Goal: Task Accomplishment & Management: Use online tool/utility

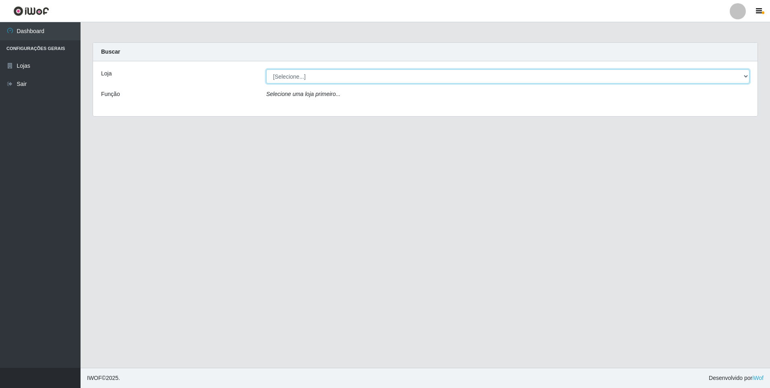
click at [748, 76] on select "[Selecione...] Extrabom - Loja 01 Centro de Distribuição" at bounding box center [507, 76] width 483 height 14
select select "435"
click at [266, 69] on select "[Selecione...] Extrabom - Loja 01 Centro de Distribuição" at bounding box center [507, 76] width 483 height 14
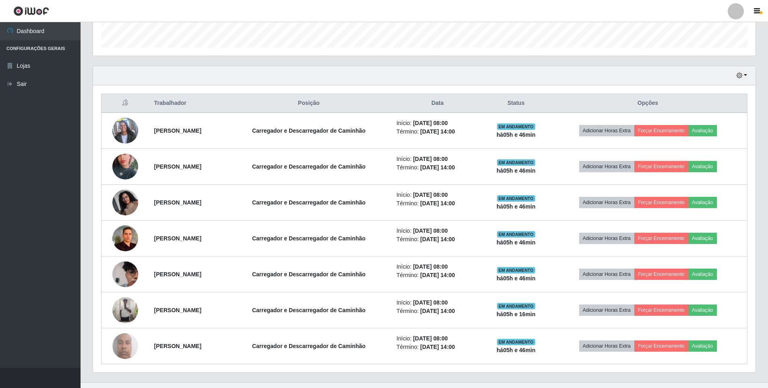
scroll to position [255, 0]
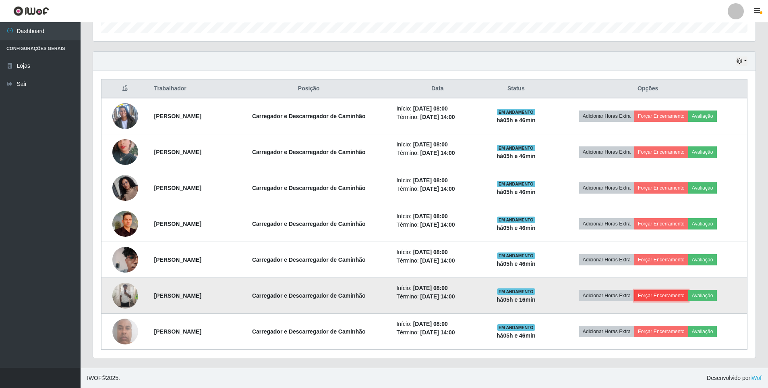
click at [679, 294] on button "Forçar Encerramento" at bounding box center [661, 295] width 54 height 11
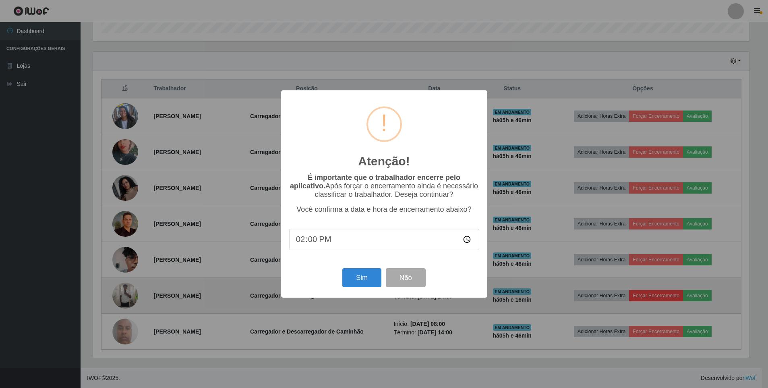
scroll to position [167, 659]
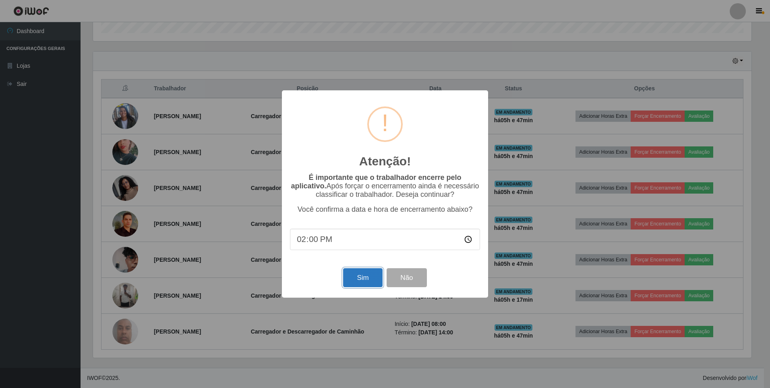
click at [355, 280] on button "Sim" at bounding box center [362, 277] width 39 height 19
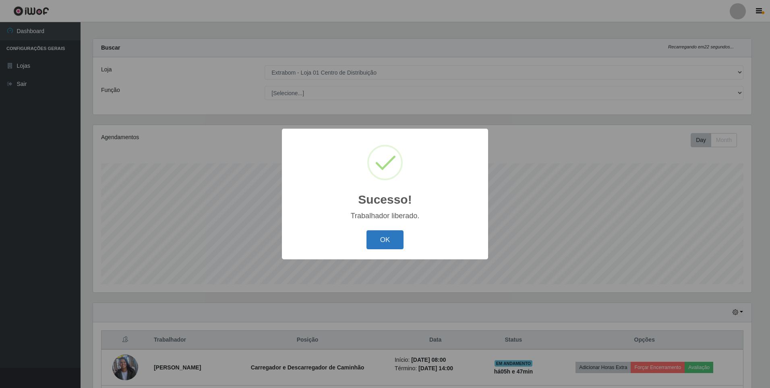
click at [385, 241] on button "OK" at bounding box center [385, 239] width 37 height 19
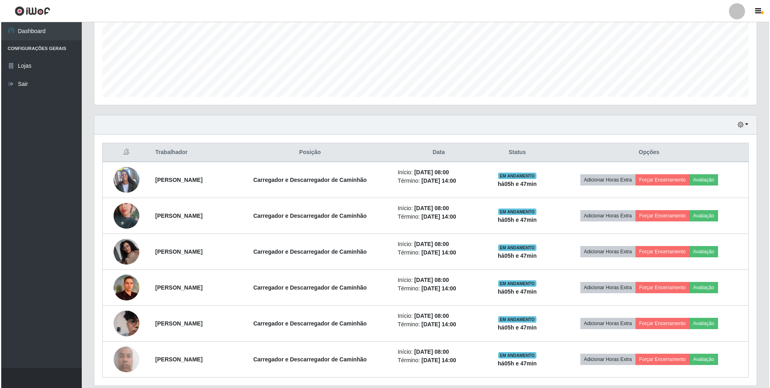
scroll to position [205, 0]
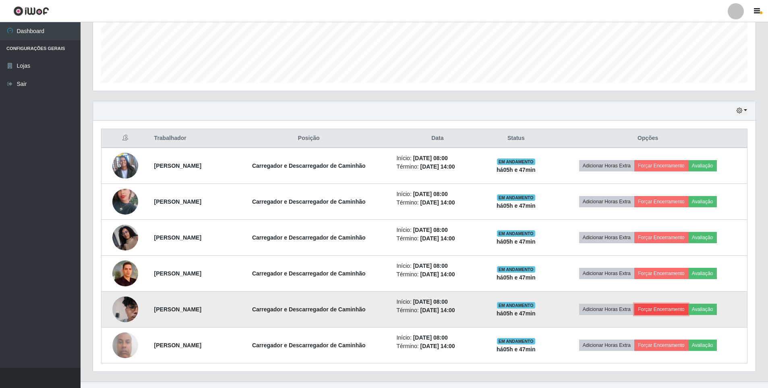
click at [683, 306] on button "Forçar Encerramento" at bounding box center [661, 308] width 54 height 11
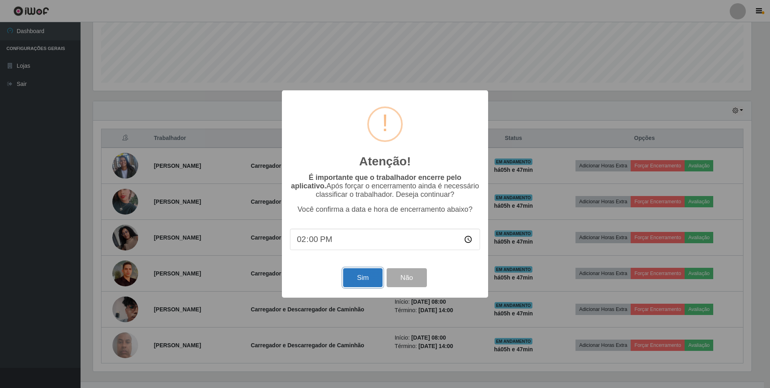
click at [373, 275] on button "Sim" at bounding box center [362, 277] width 39 height 19
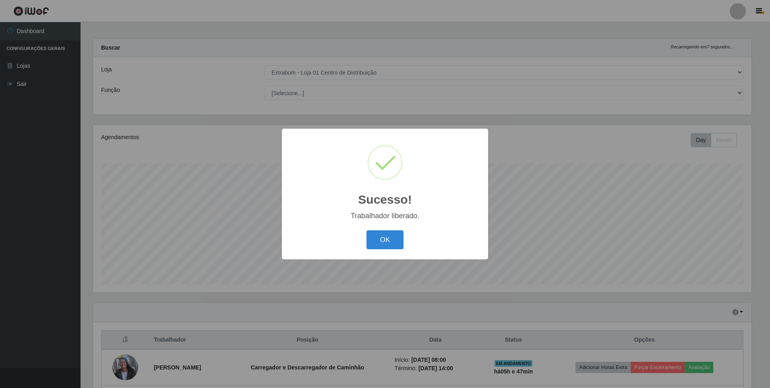
click at [392, 250] on div "OK Cancel" at bounding box center [385, 239] width 190 height 23
click at [389, 246] on button "OK" at bounding box center [385, 239] width 37 height 19
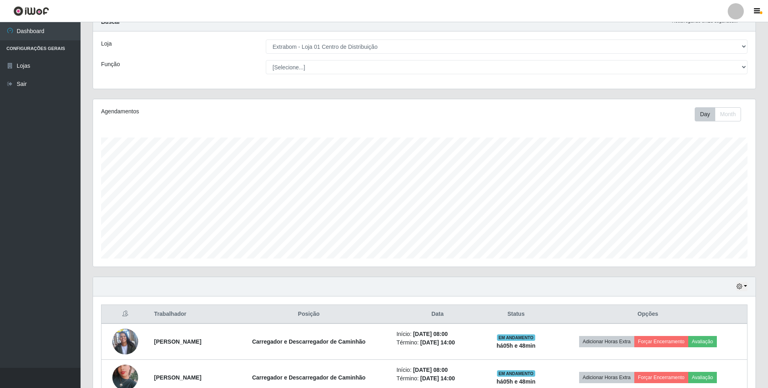
scroll to position [44, 0]
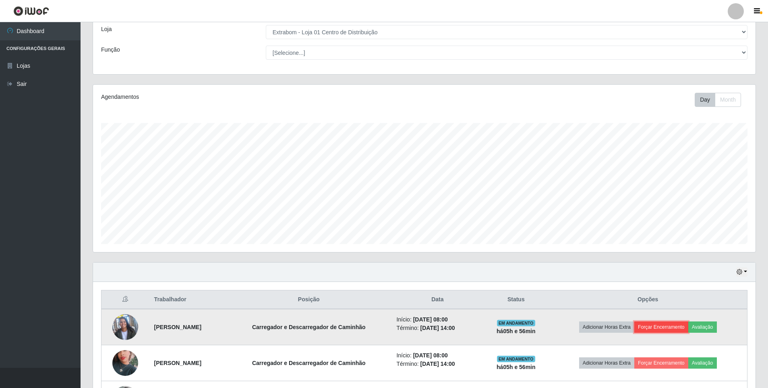
click at [671, 326] on button "Forçar Encerramento" at bounding box center [661, 326] width 54 height 11
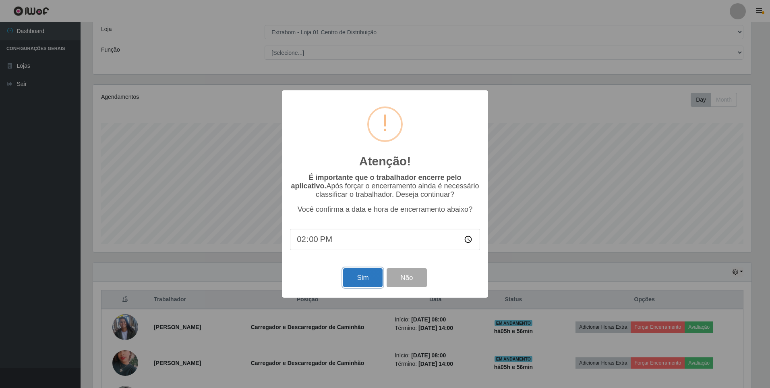
click at [355, 279] on button "Sim" at bounding box center [362, 277] width 39 height 19
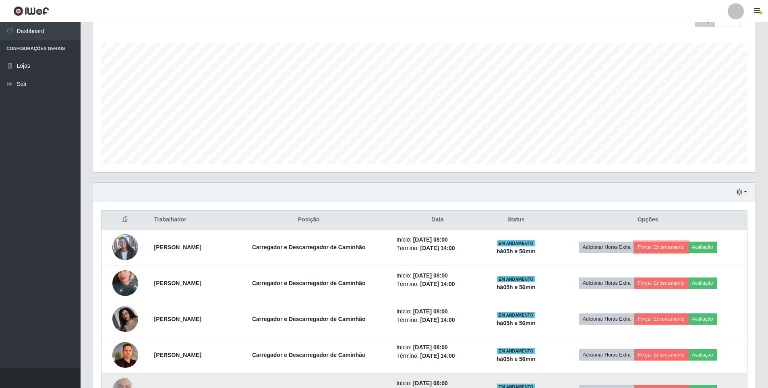
scroll to position [165, 0]
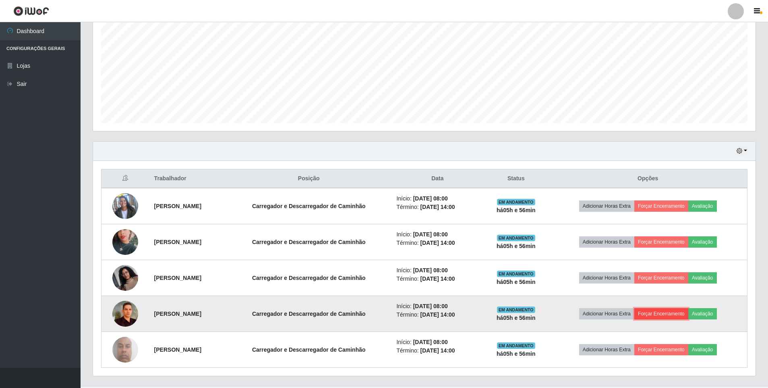
click at [682, 316] on button "Forçar Encerramento" at bounding box center [661, 313] width 54 height 11
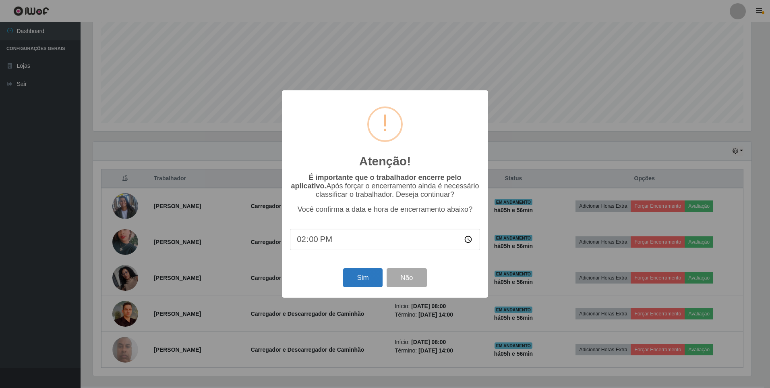
click at [356, 273] on div "Sim Não" at bounding box center [385, 277] width 190 height 23
click at [356, 274] on button "Sim" at bounding box center [362, 277] width 39 height 19
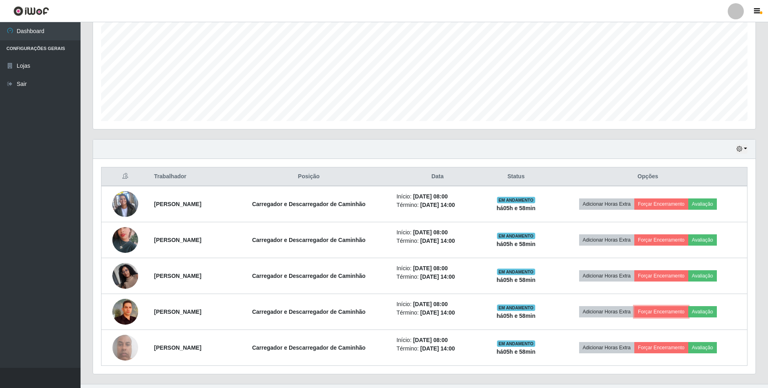
scroll to position [183, 0]
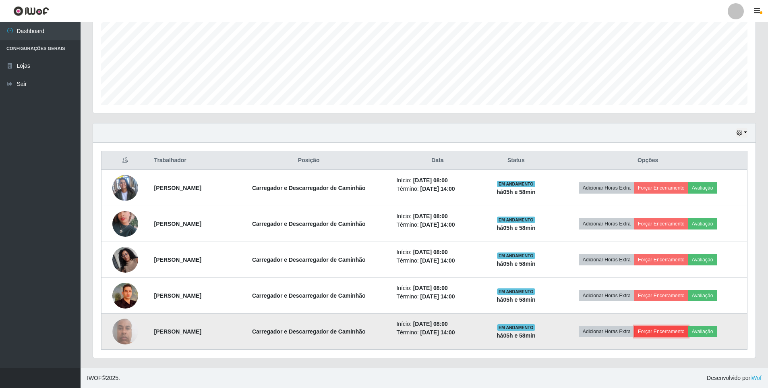
click at [678, 329] on button "Forçar Encerramento" at bounding box center [661, 331] width 54 height 11
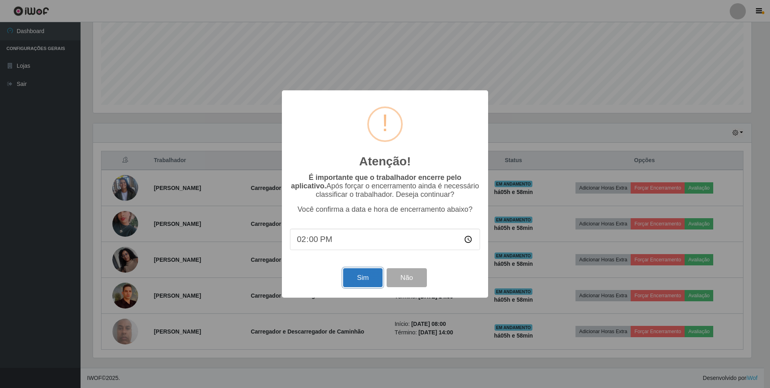
click at [361, 279] on button "Sim" at bounding box center [362, 277] width 39 height 19
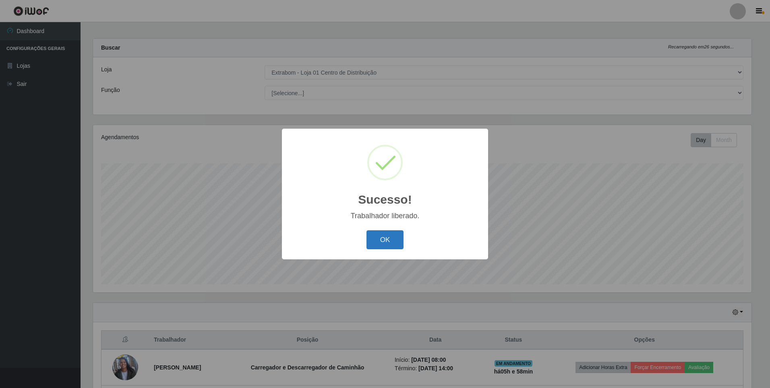
click at [386, 240] on button "OK" at bounding box center [385, 239] width 37 height 19
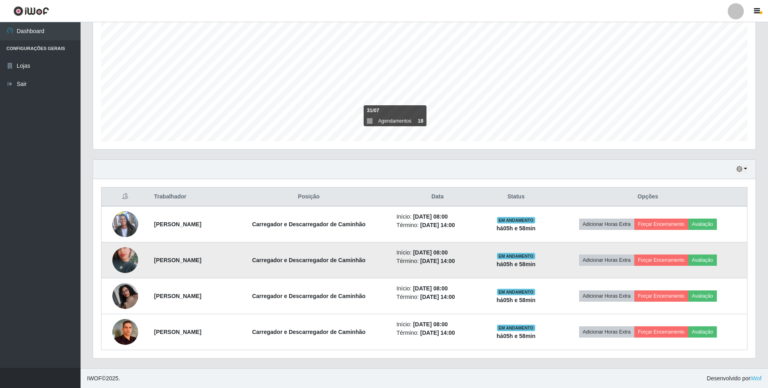
scroll to position [147, 0]
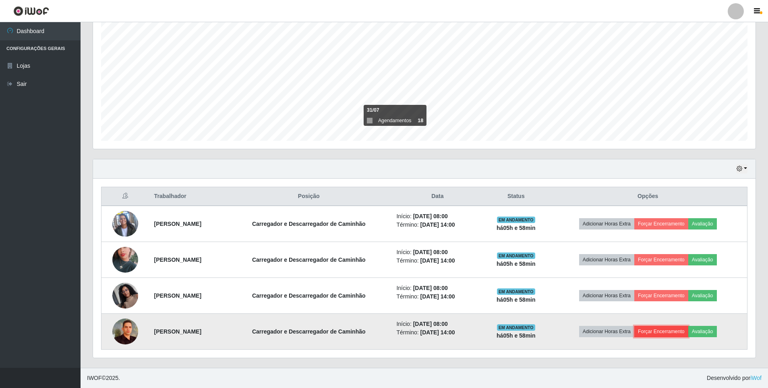
click at [671, 328] on button "Forçar Encerramento" at bounding box center [661, 331] width 54 height 11
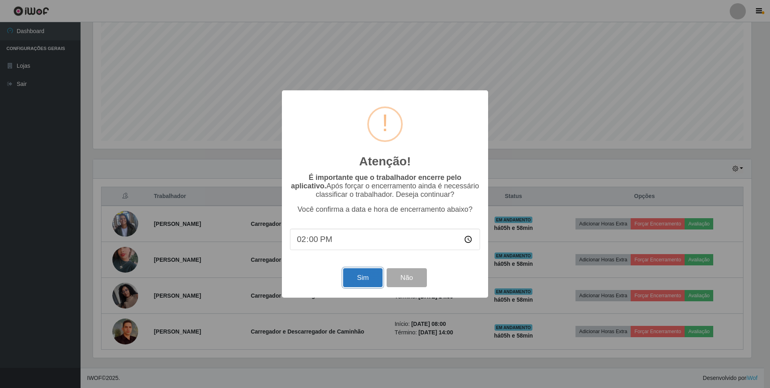
click at [357, 280] on button "Sim" at bounding box center [362, 277] width 39 height 19
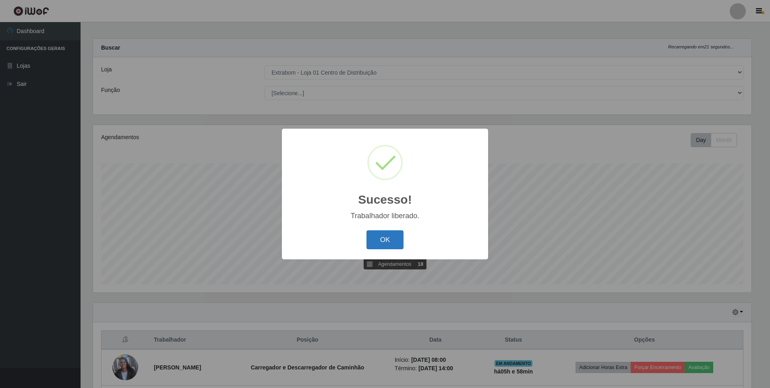
click at [387, 238] on button "OK" at bounding box center [385, 239] width 37 height 19
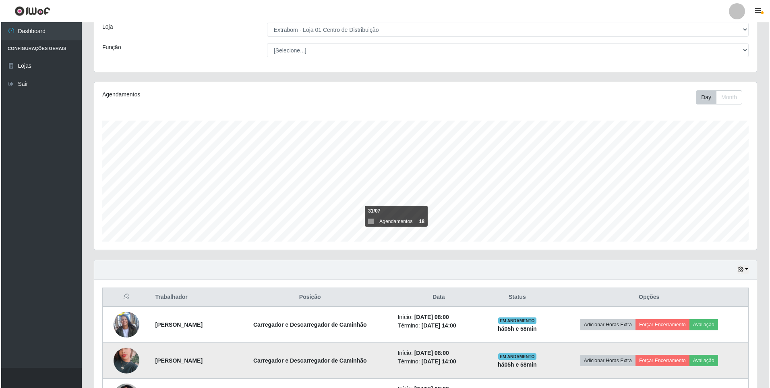
scroll to position [112, 0]
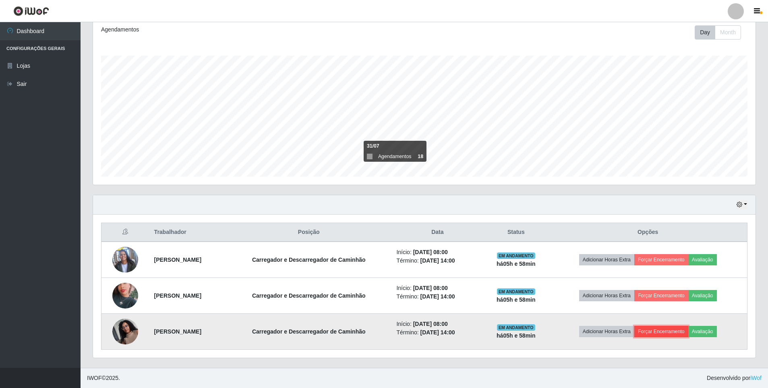
click at [667, 332] on button "Forçar Encerramento" at bounding box center [661, 331] width 54 height 11
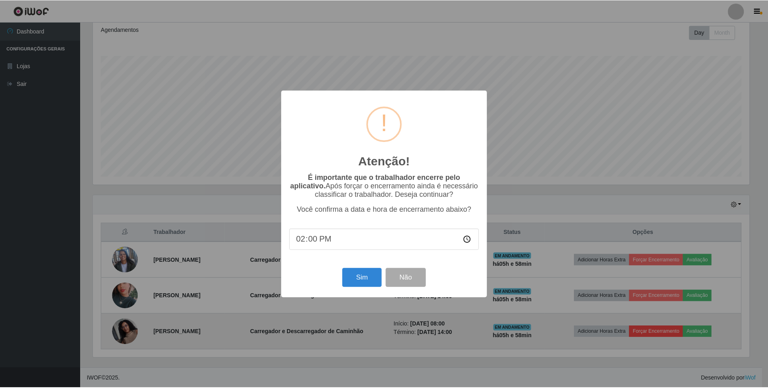
scroll to position [167, 659]
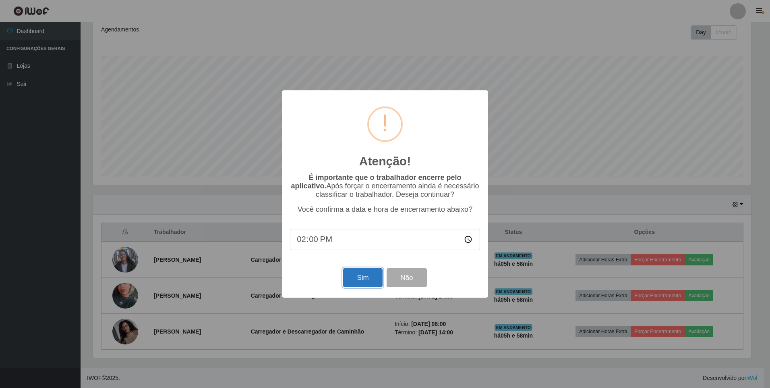
click at [356, 282] on button "Sim" at bounding box center [362, 277] width 39 height 19
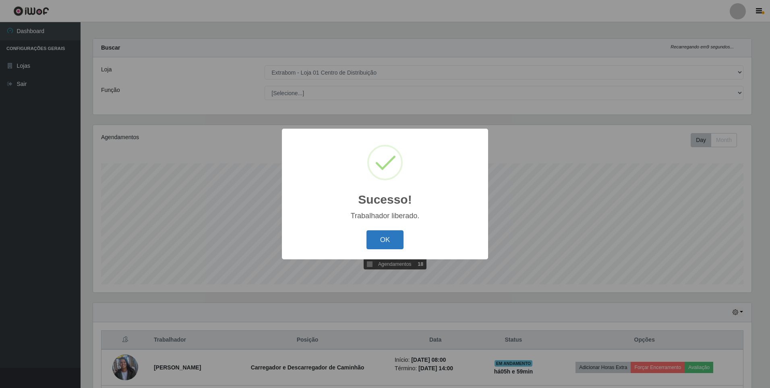
click at [386, 237] on button "OK" at bounding box center [385, 239] width 37 height 19
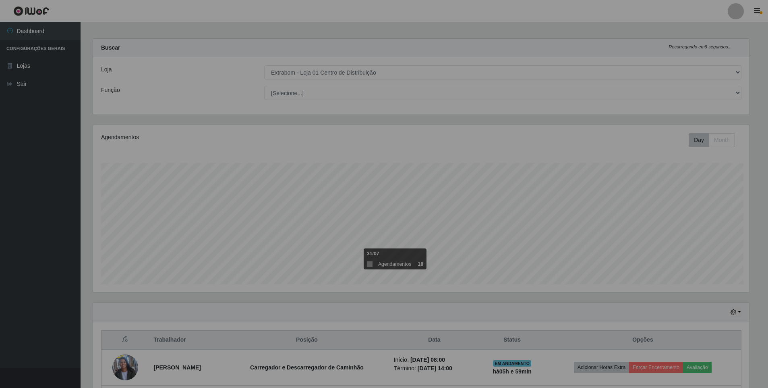
scroll to position [0, 0]
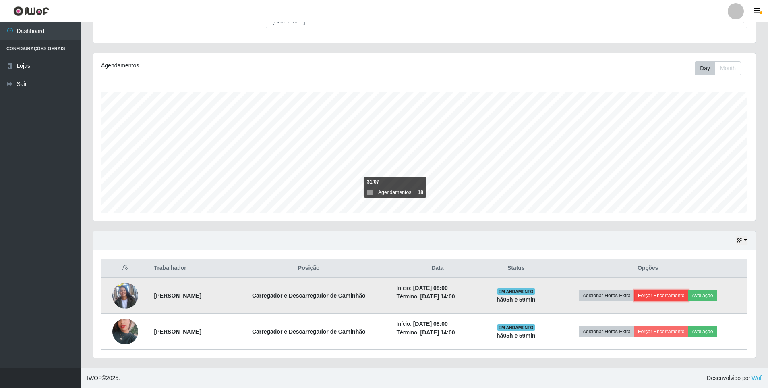
click at [666, 294] on button "Forçar Encerramento" at bounding box center [661, 295] width 54 height 11
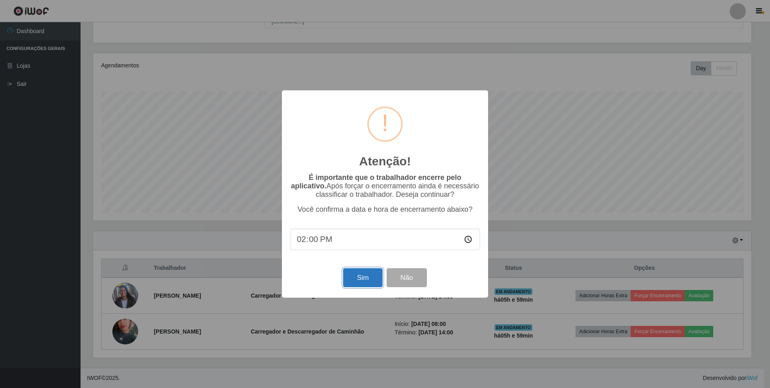
click at [367, 285] on button "Sim" at bounding box center [362, 277] width 39 height 19
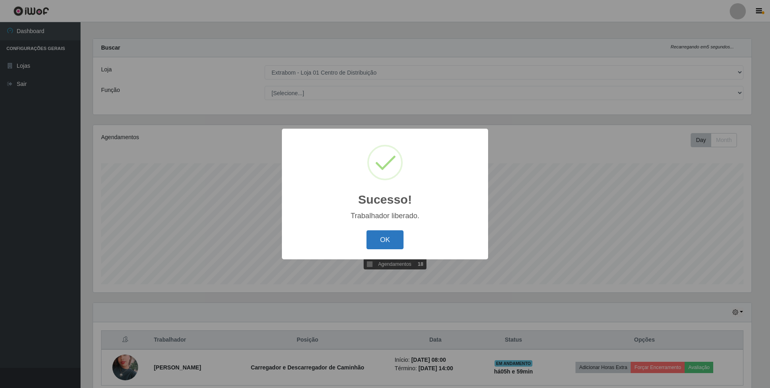
click at [388, 242] on button "OK" at bounding box center [385, 239] width 37 height 19
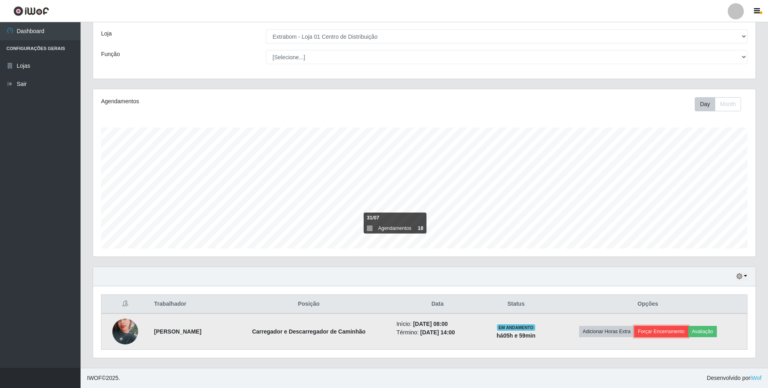
click at [668, 331] on button "Forçar Encerramento" at bounding box center [661, 331] width 54 height 11
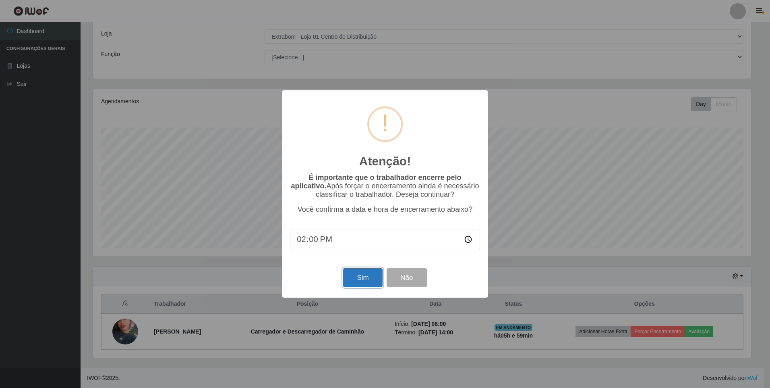
click at [363, 285] on button "Sim" at bounding box center [362, 277] width 39 height 19
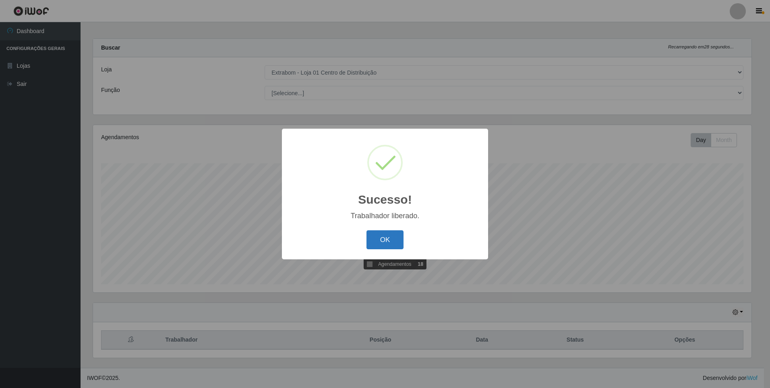
click at [390, 237] on button "OK" at bounding box center [385, 239] width 37 height 19
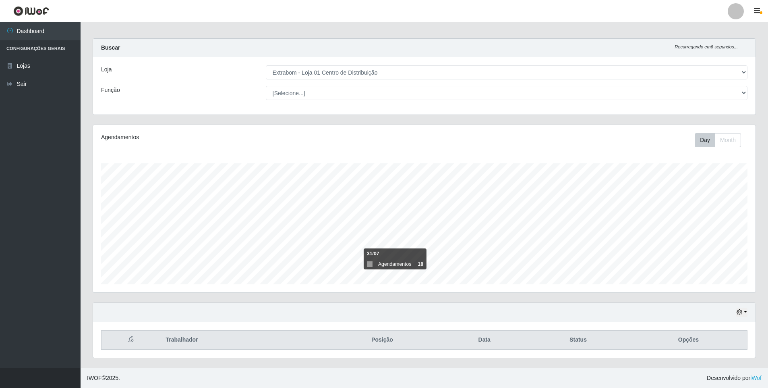
click at [496, 25] on main "Carregando... Buscar Recarregando em 6 segundos... Loja [Selecione...] Extrabom…" at bounding box center [425, 192] width 688 height 349
